Goal: Information Seeking & Learning: Learn about a topic

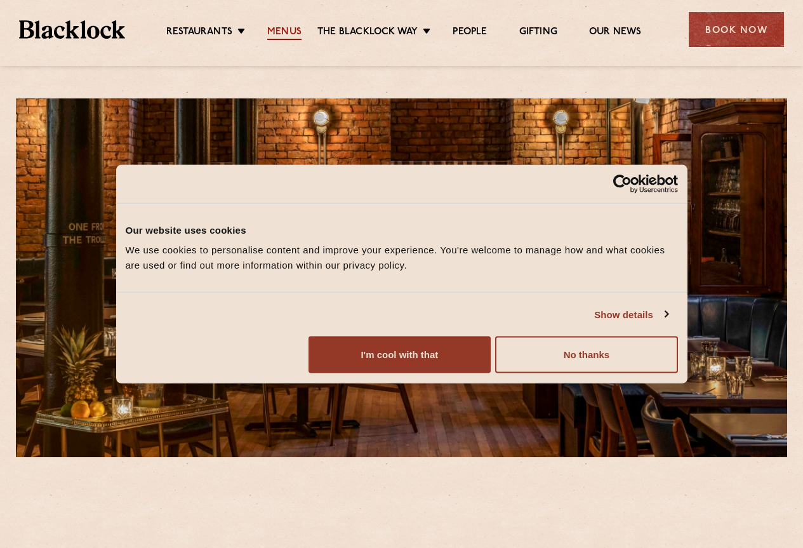
click at [270, 34] on link "Menus" at bounding box center [284, 33] width 34 height 14
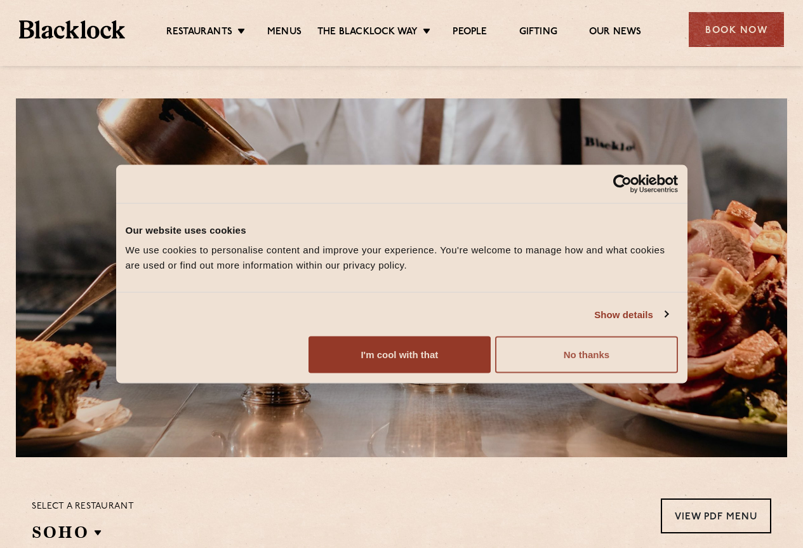
click at [677, 373] on button "No thanks" at bounding box center [586, 354] width 182 height 37
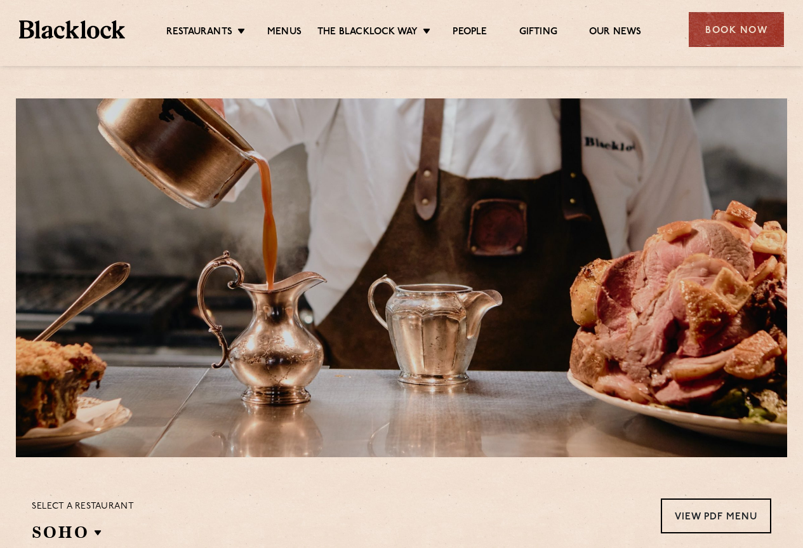
scroll to position [317, 0]
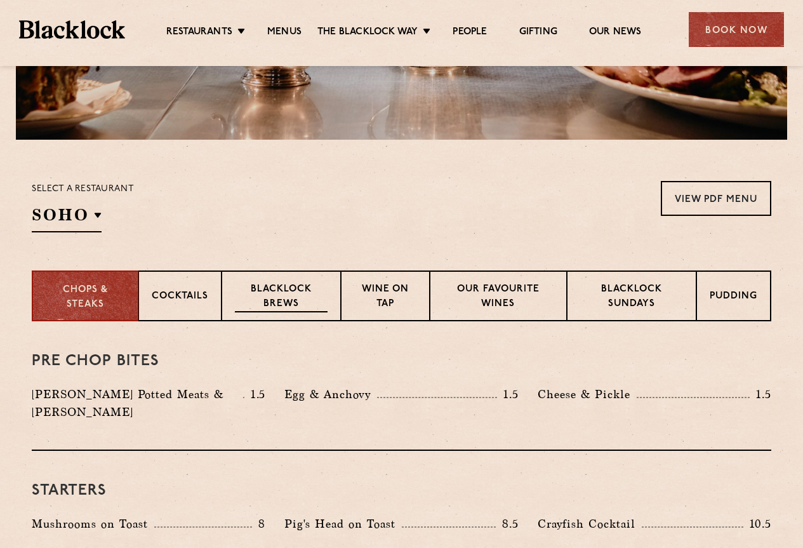
click at [225, 307] on div "Blacklock Brews" at bounding box center [281, 295] width 119 height 51
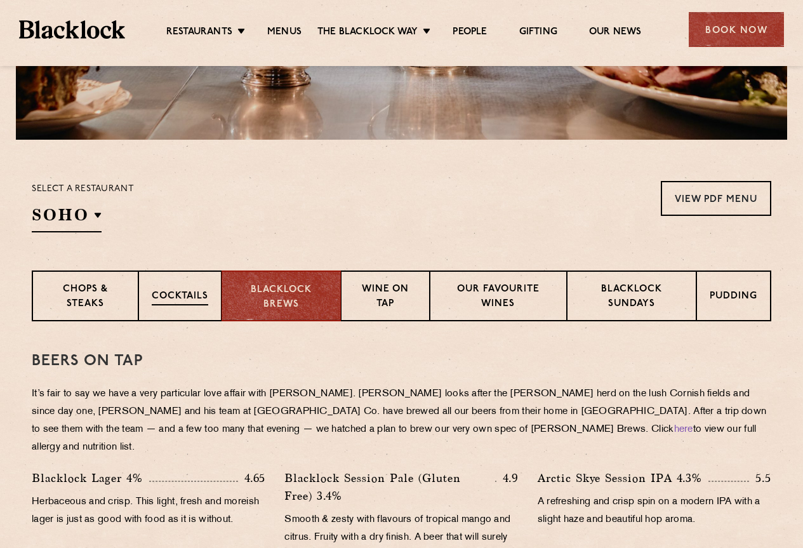
click at [188, 316] on div "Cocktails" at bounding box center [179, 295] width 83 height 51
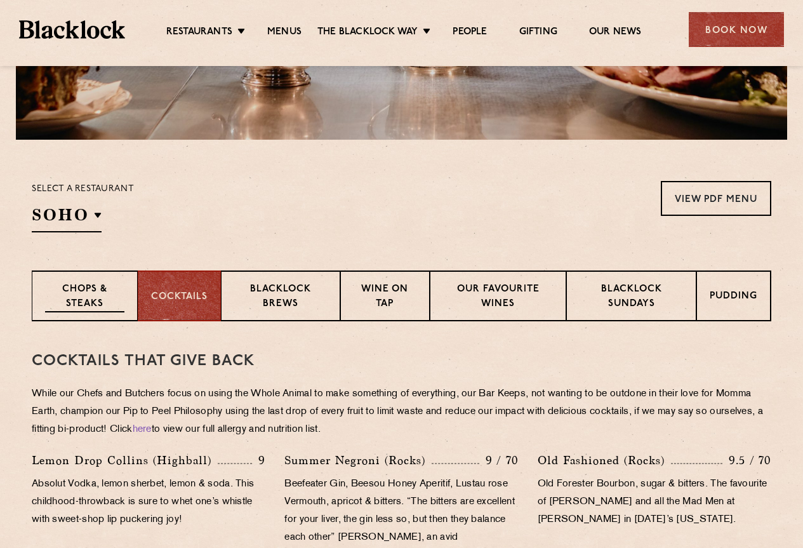
click at [69, 316] on div "Chops & Steaks" at bounding box center [85, 295] width 106 height 51
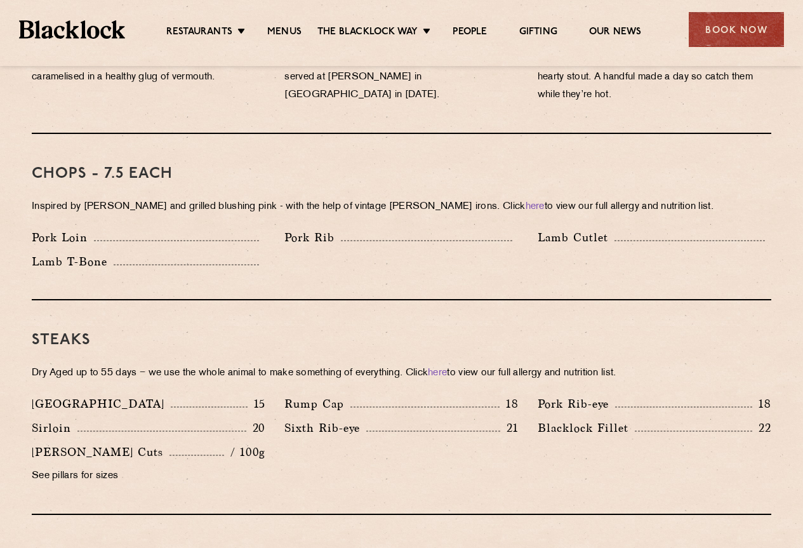
scroll to position [952, 0]
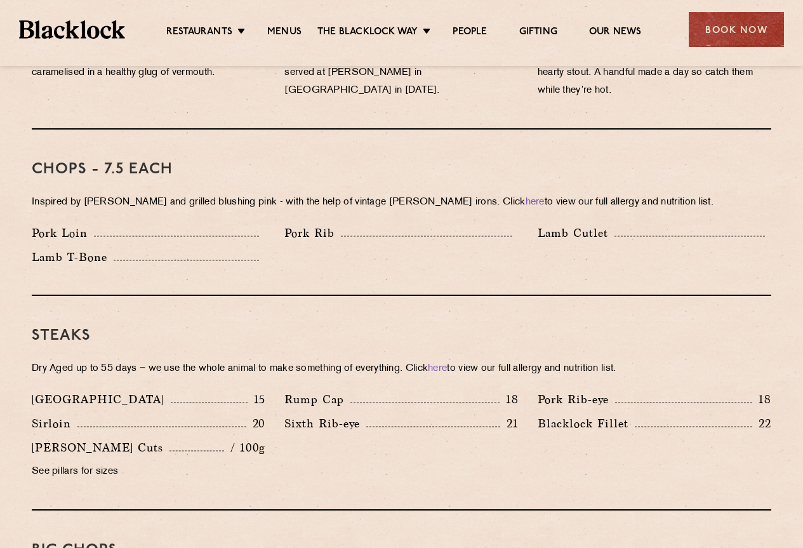
click at [538, 224] on p "Lamb Cutlet" at bounding box center [576, 233] width 77 height 18
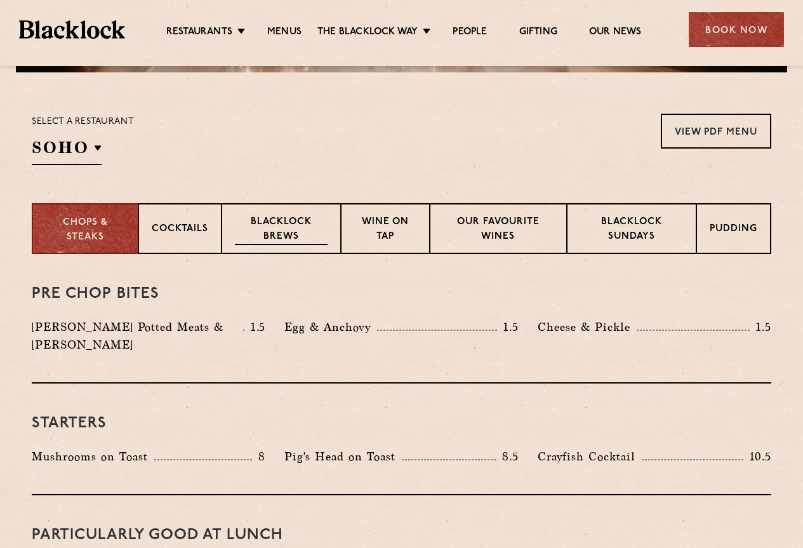
scroll to position [381, 0]
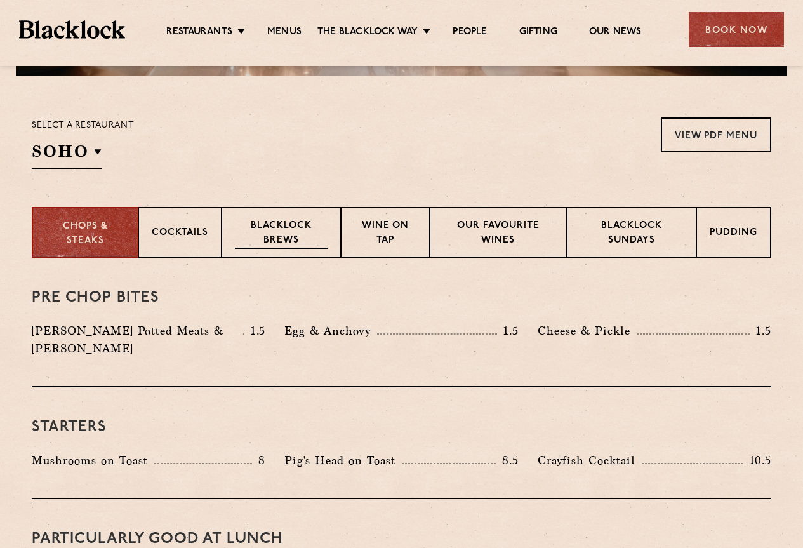
click at [229, 237] on div "Blacklock Brews" at bounding box center [281, 232] width 119 height 51
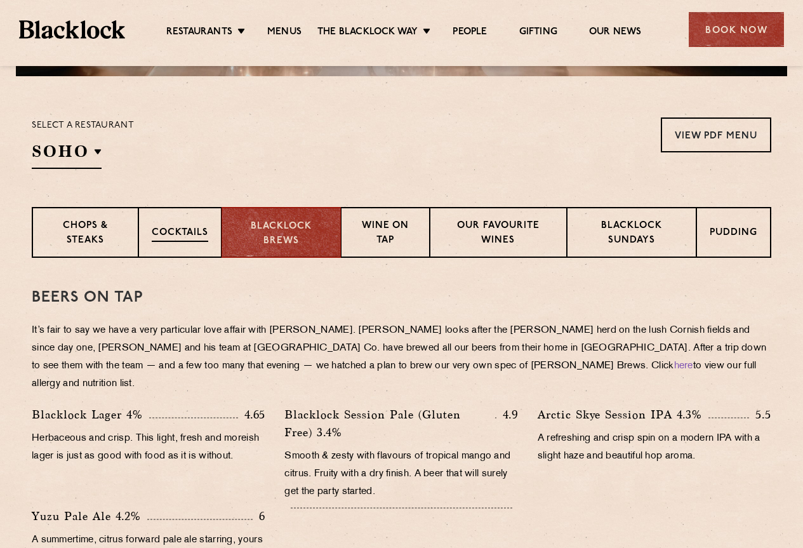
click at [201, 239] on p "Cocktails" at bounding box center [180, 234] width 57 height 16
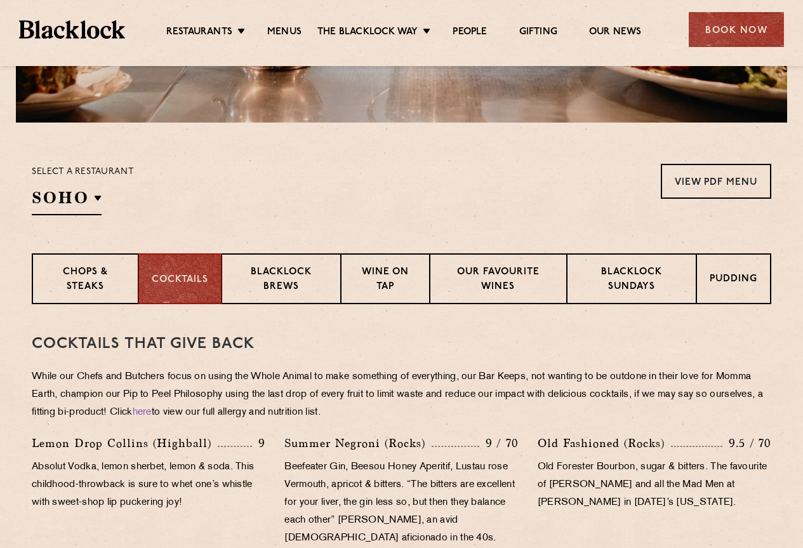
scroll to position [127, 0]
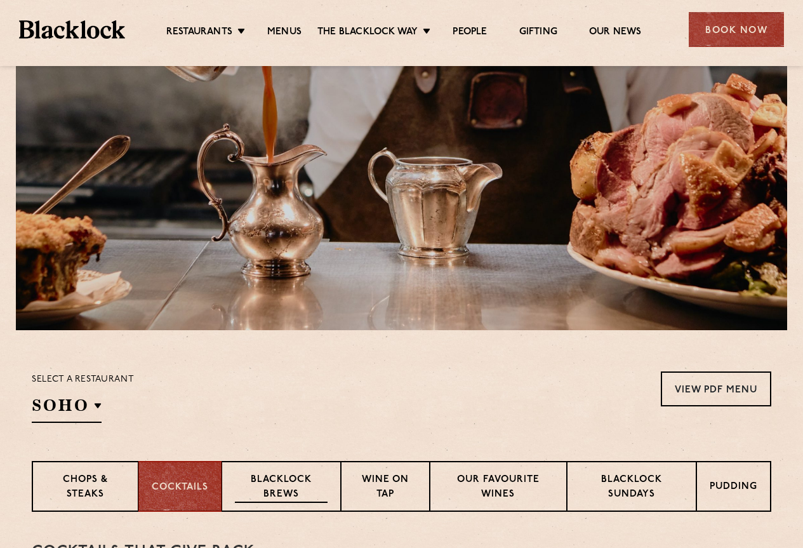
click at [250, 464] on div "Blacklock Brews" at bounding box center [281, 486] width 119 height 51
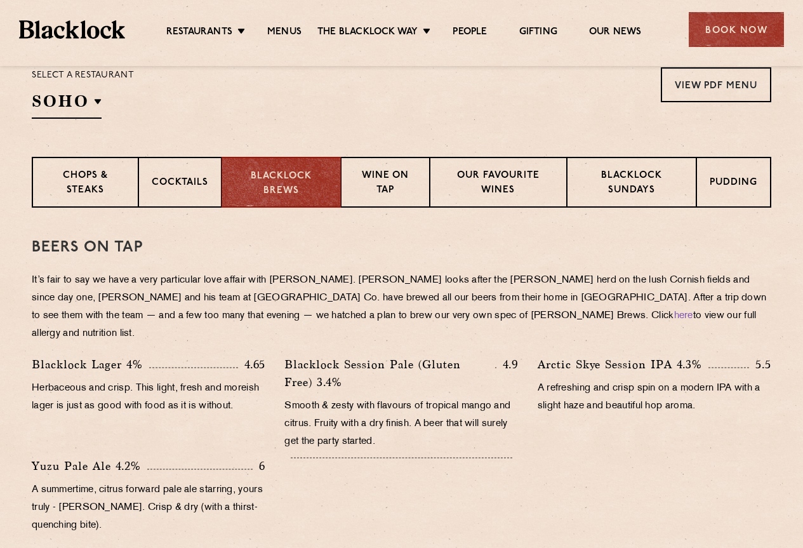
scroll to position [254, 0]
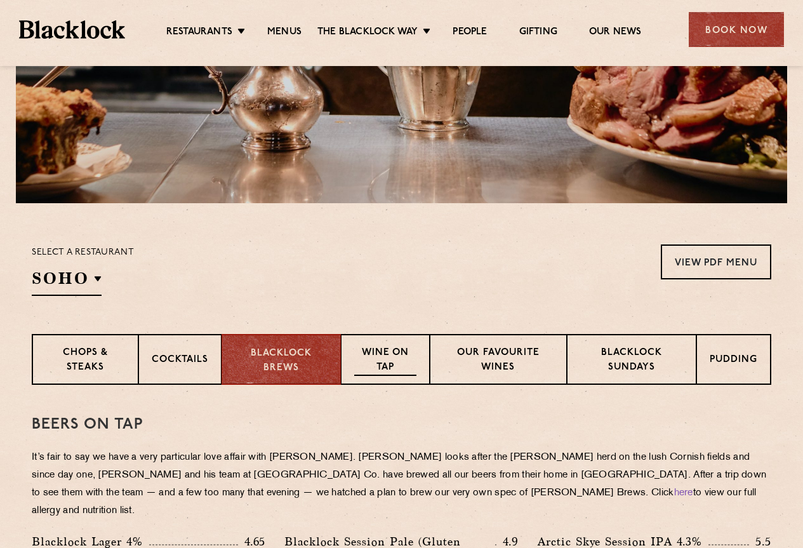
click at [378, 359] on p "Wine on Tap" at bounding box center [385, 361] width 62 height 30
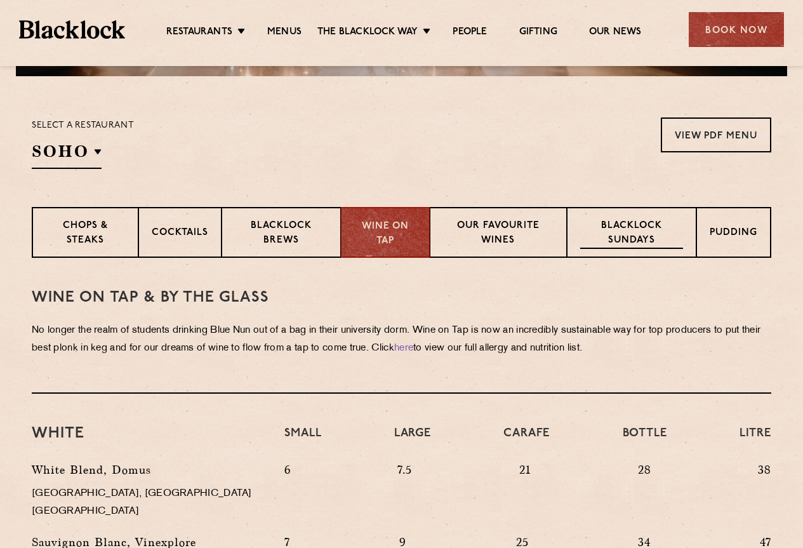
click at [639, 222] on p "Blacklock Sundays" at bounding box center [631, 234] width 103 height 30
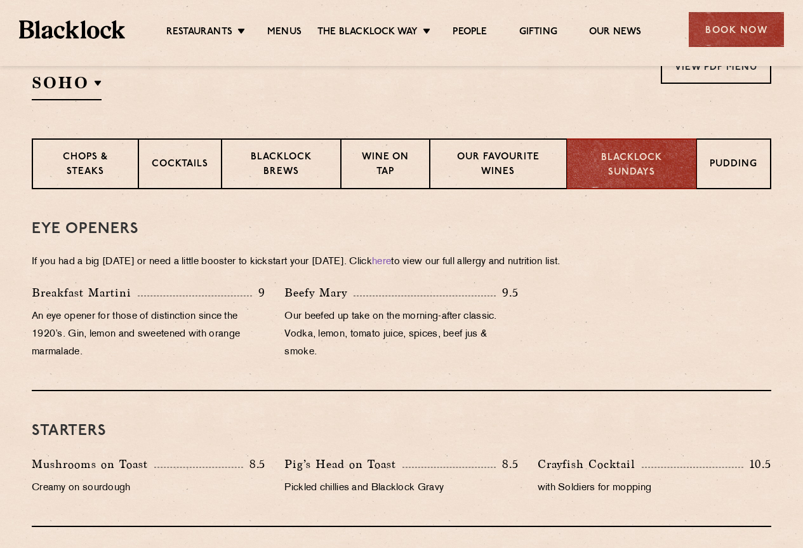
scroll to position [317, 0]
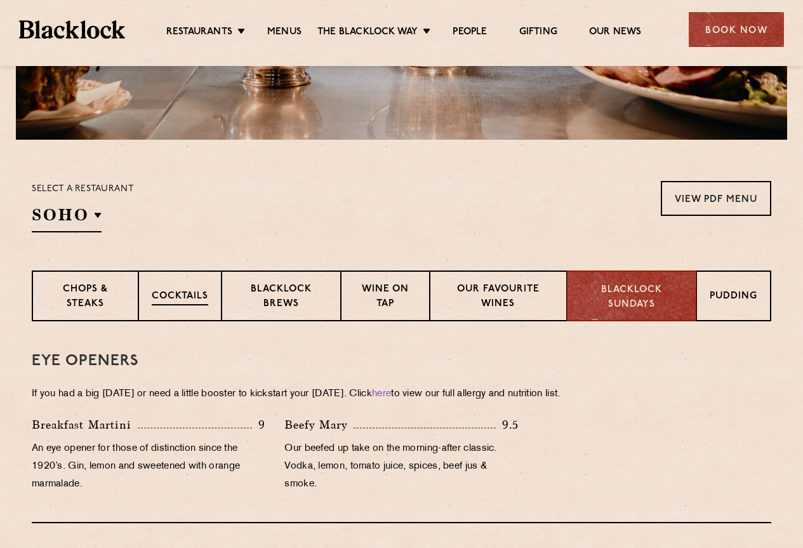
click at [171, 291] on p "Cocktails" at bounding box center [180, 298] width 57 height 16
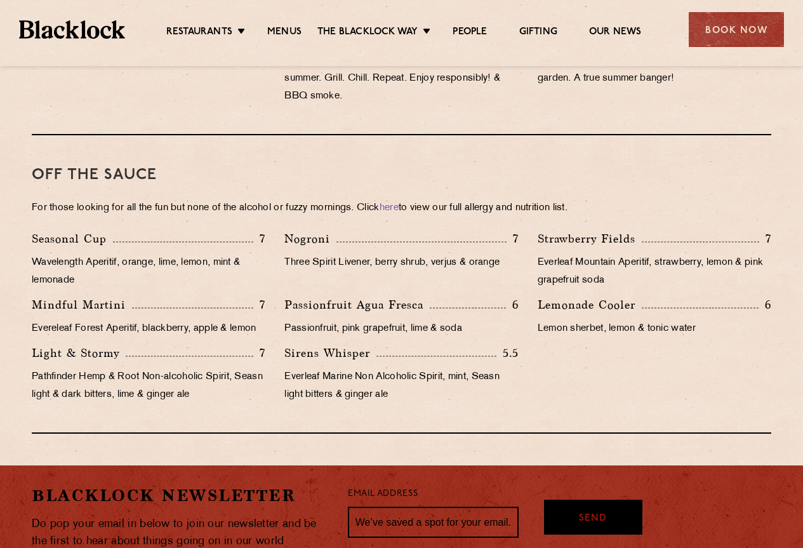
scroll to position [1206, 0]
